Goal: Find specific page/section: Find specific page/section

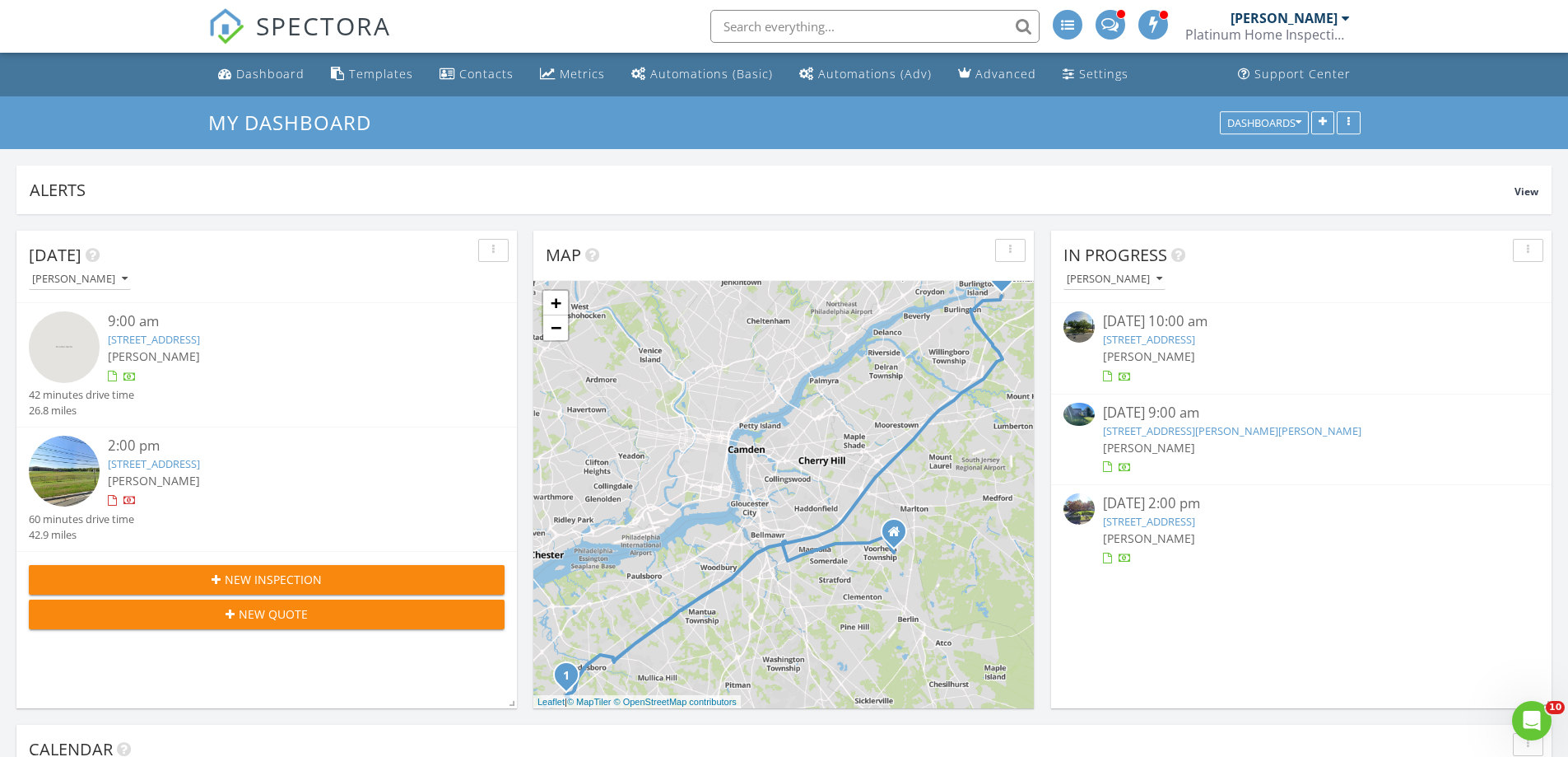
click at [774, 28] on input "text" at bounding box center [875, 26] width 329 height 33
click at [772, 21] on input "text" at bounding box center [875, 26] width 329 height 33
click at [929, 16] on input "121 Beechwood" at bounding box center [875, 26] width 329 height 33
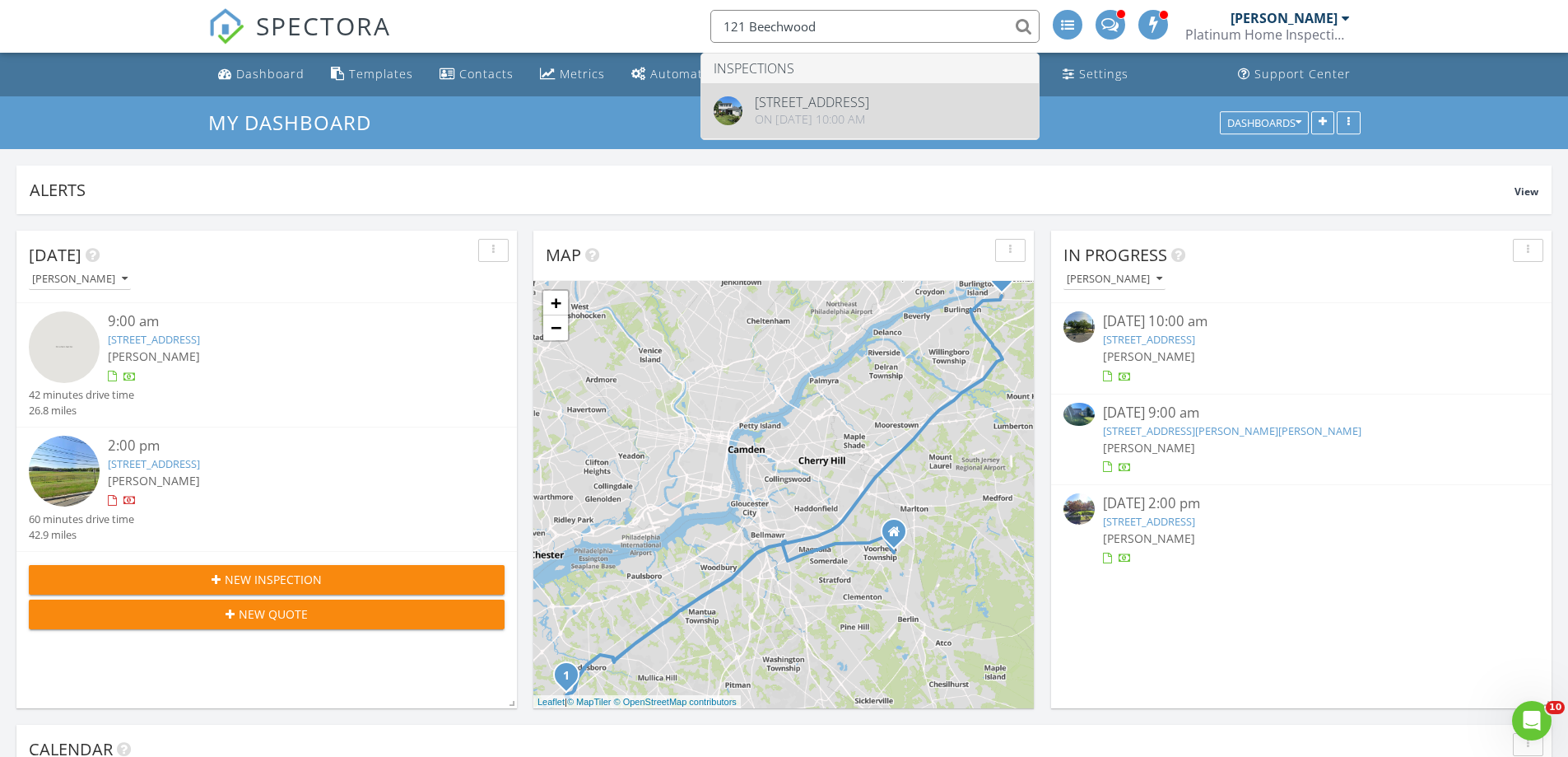
type input "121 Beechwood"
